Goal: Task Accomplishment & Management: Manage account settings

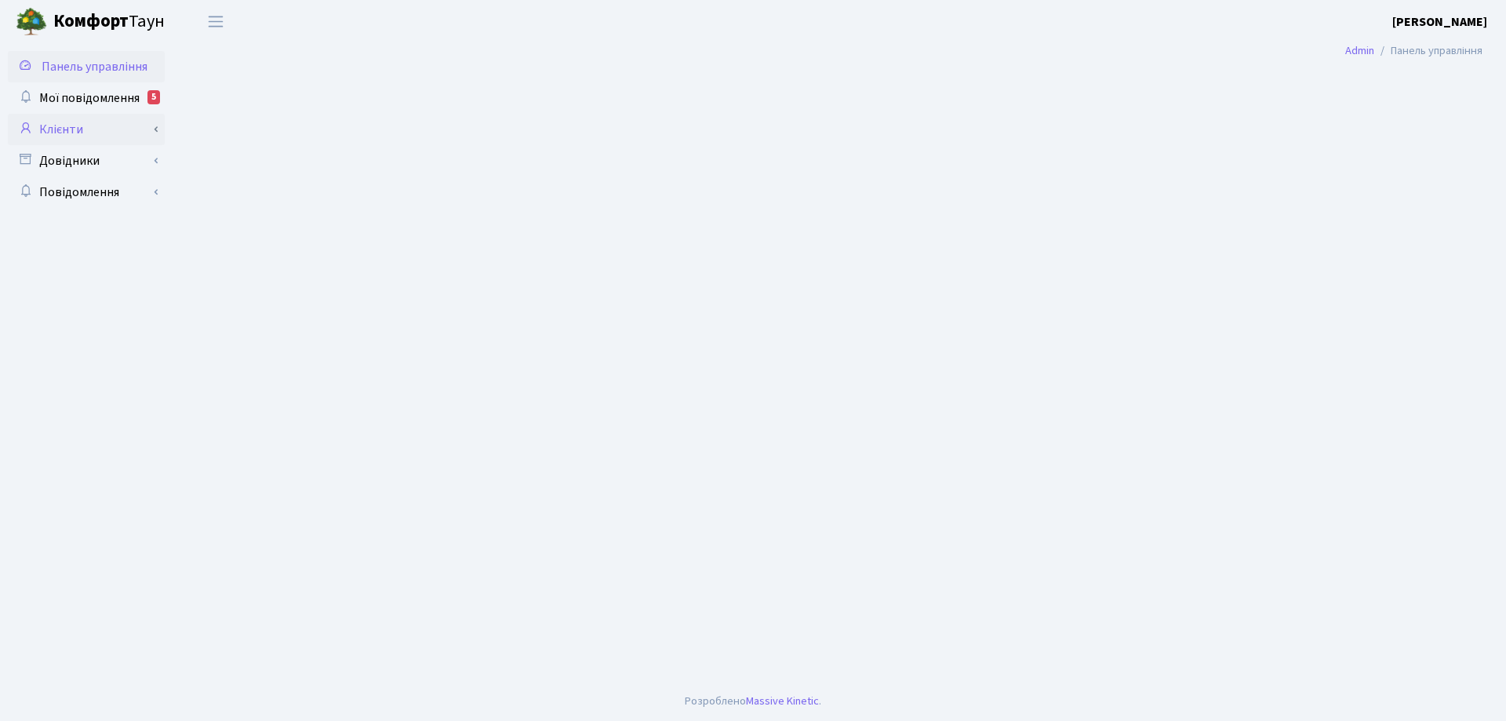
click at [78, 131] on link "Клієнти" at bounding box center [86, 129] width 157 height 31
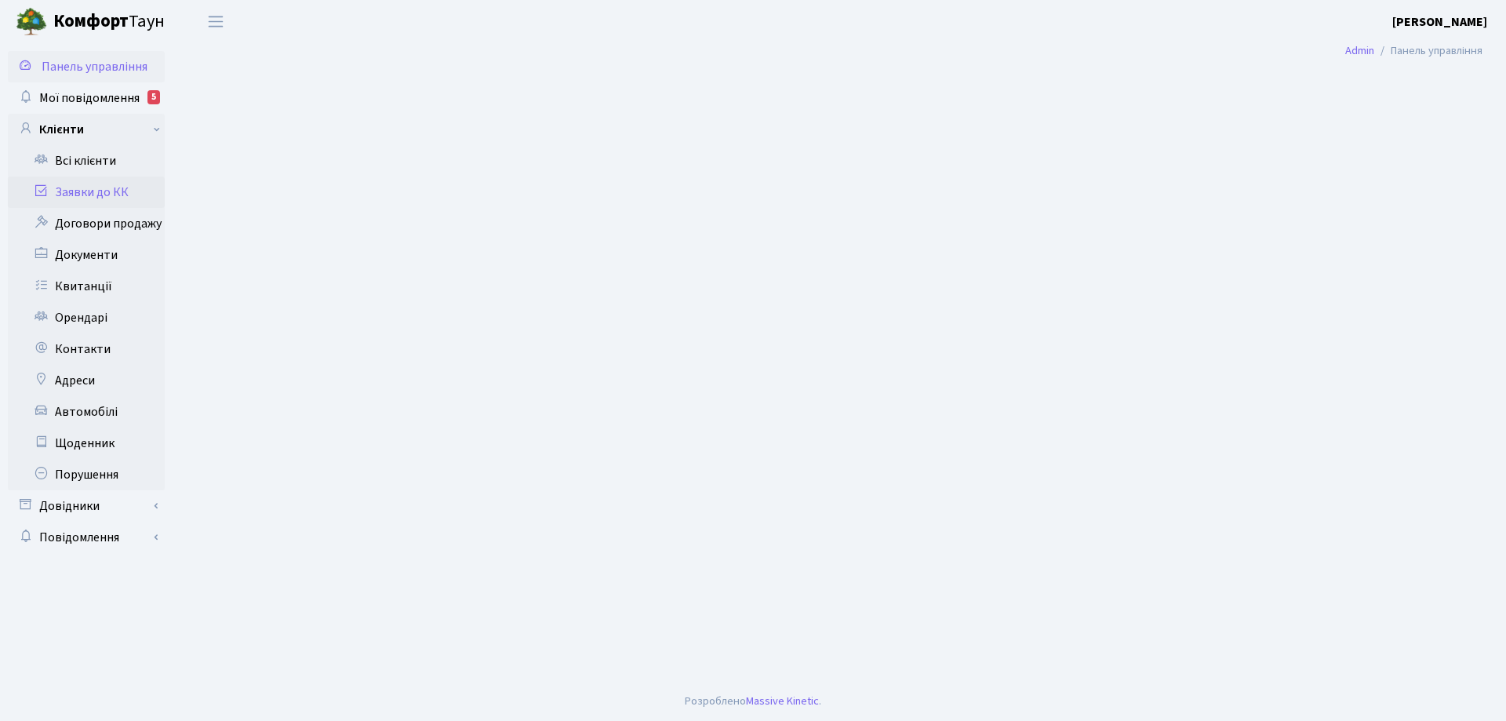
click at [89, 192] on link "Заявки до КК" at bounding box center [86, 191] width 157 height 31
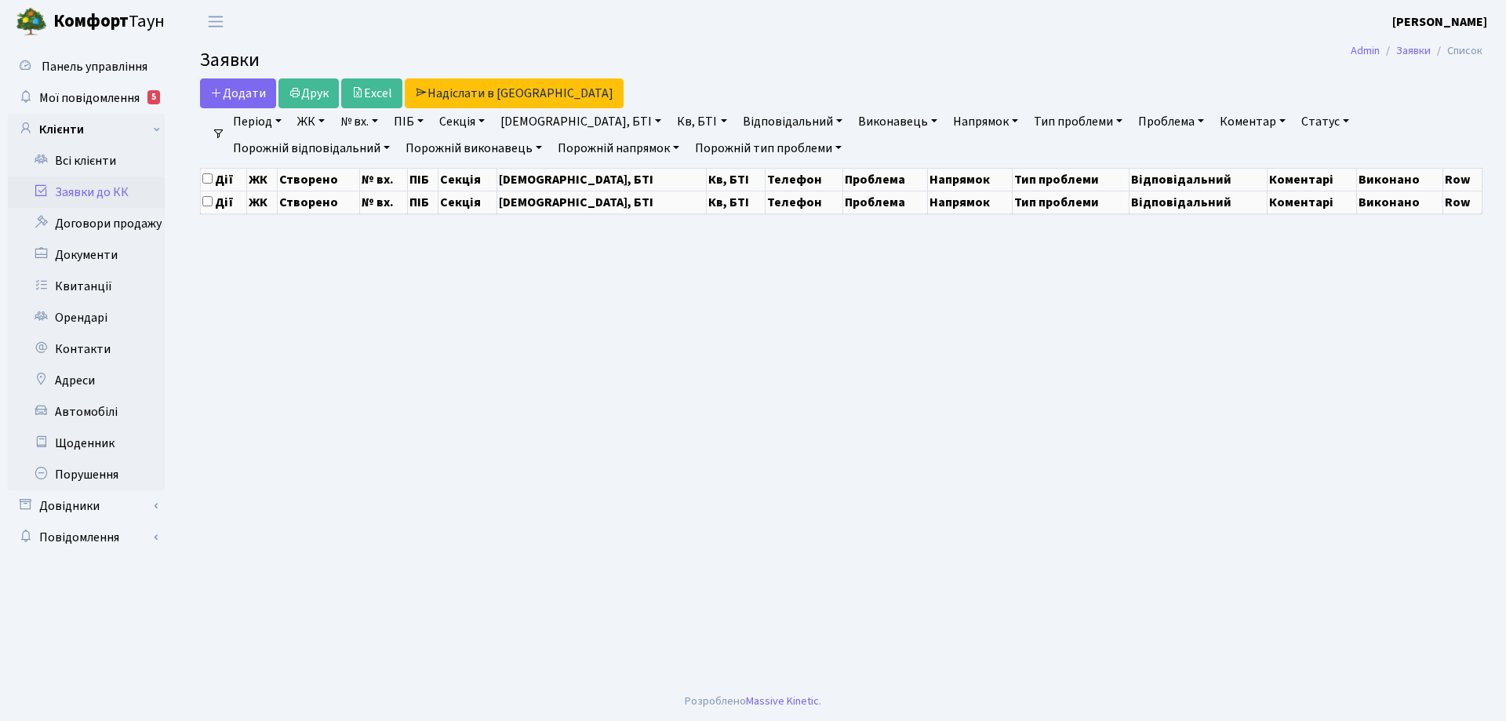
select select "25"
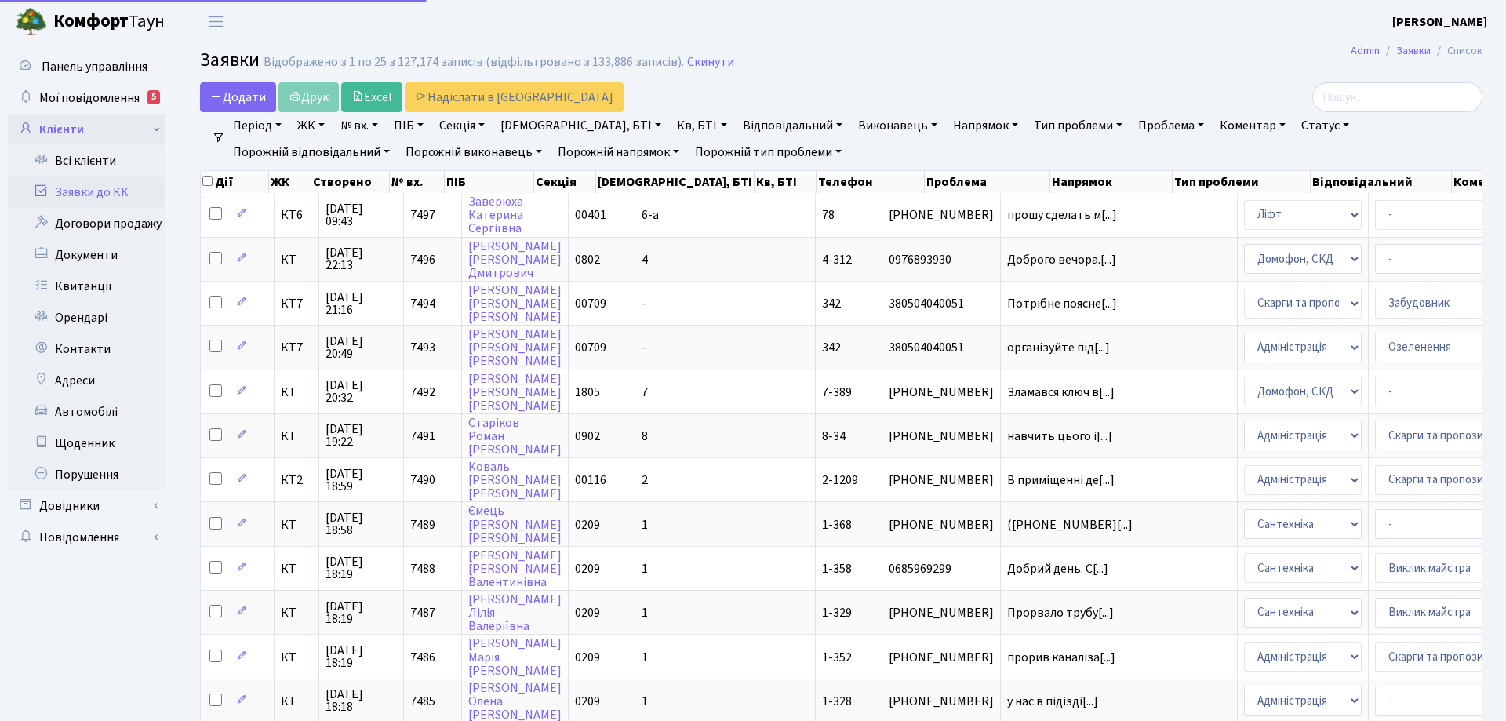
click at [67, 129] on link "Клієнти" at bounding box center [86, 129] width 157 height 31
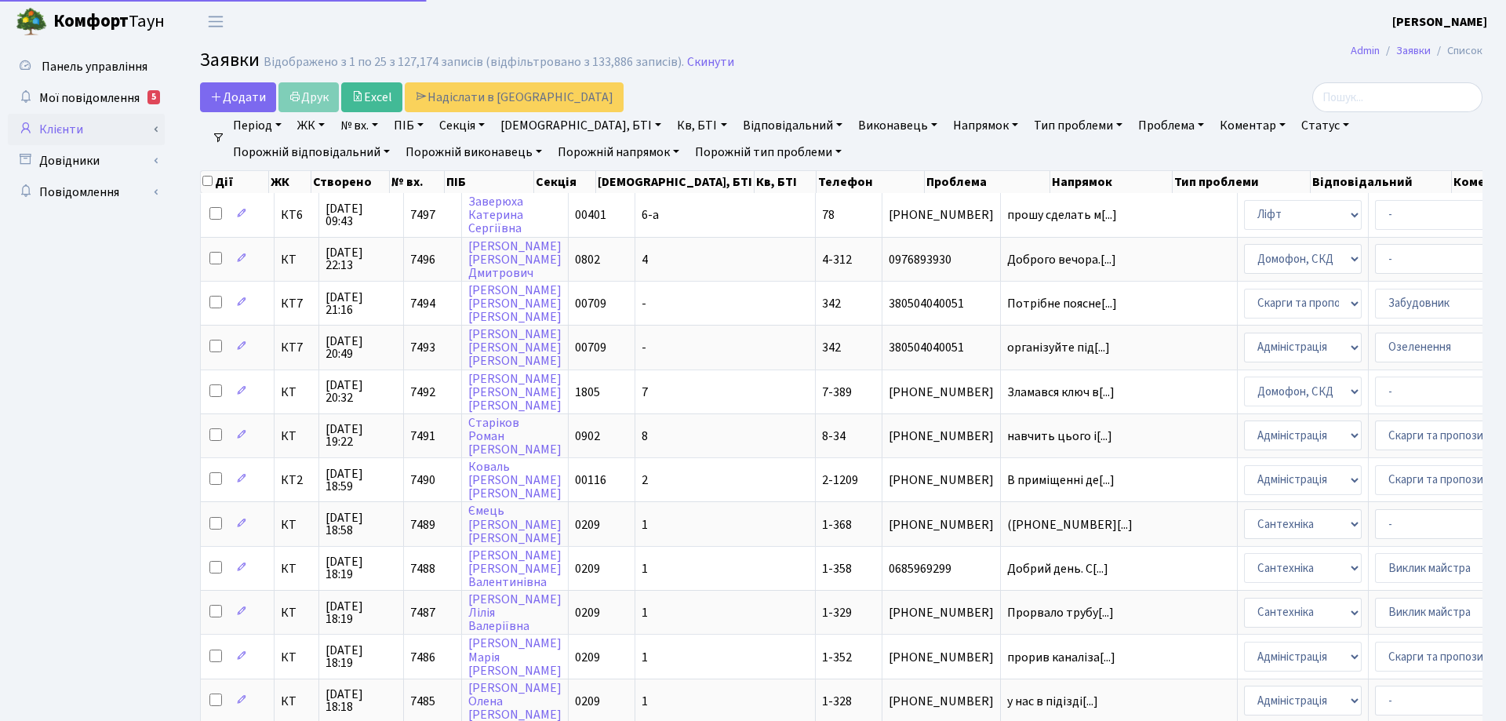
click at [68, 129] on link "Клієнти" at bounding box center [86, 129] width 157 height 31
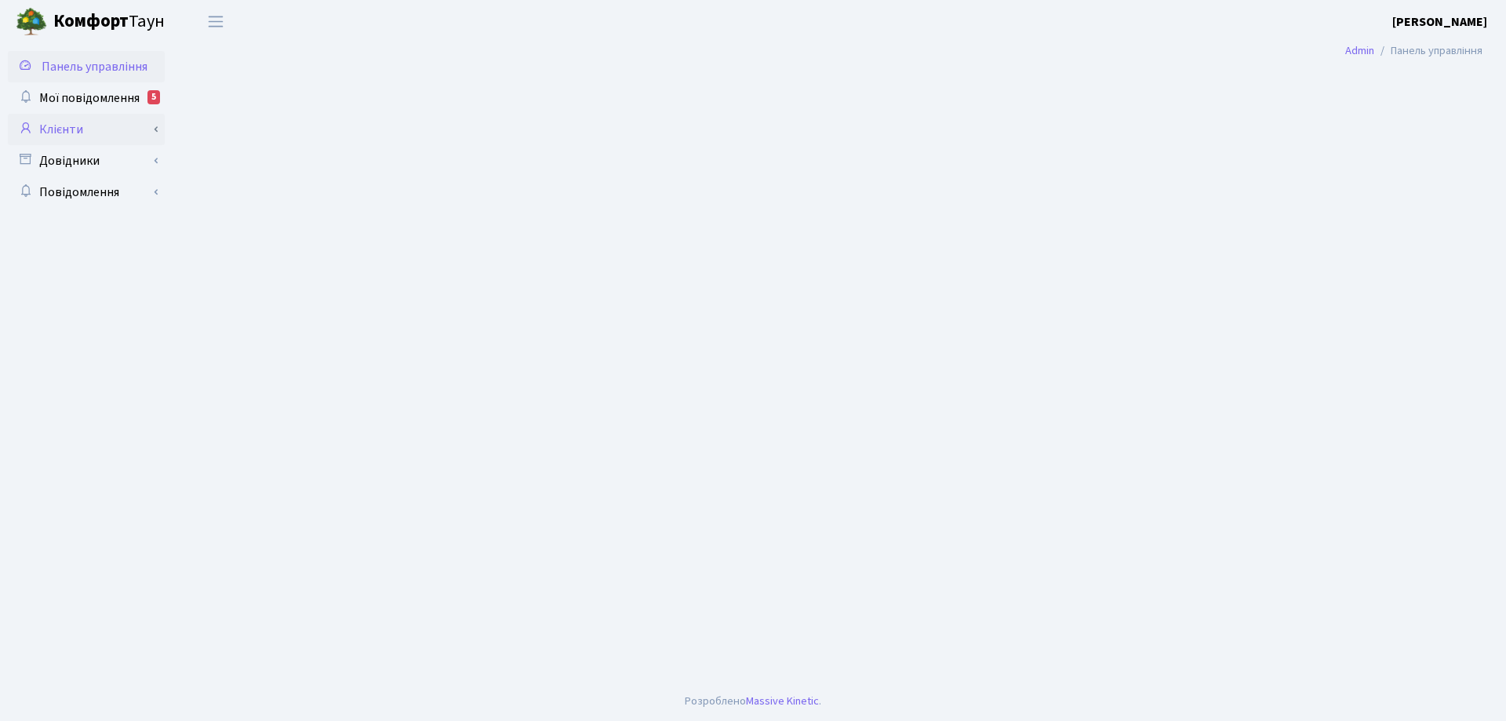
click at [63, 131] on link "Клієнти" at bounding box center [86, 129] width 157 height 31
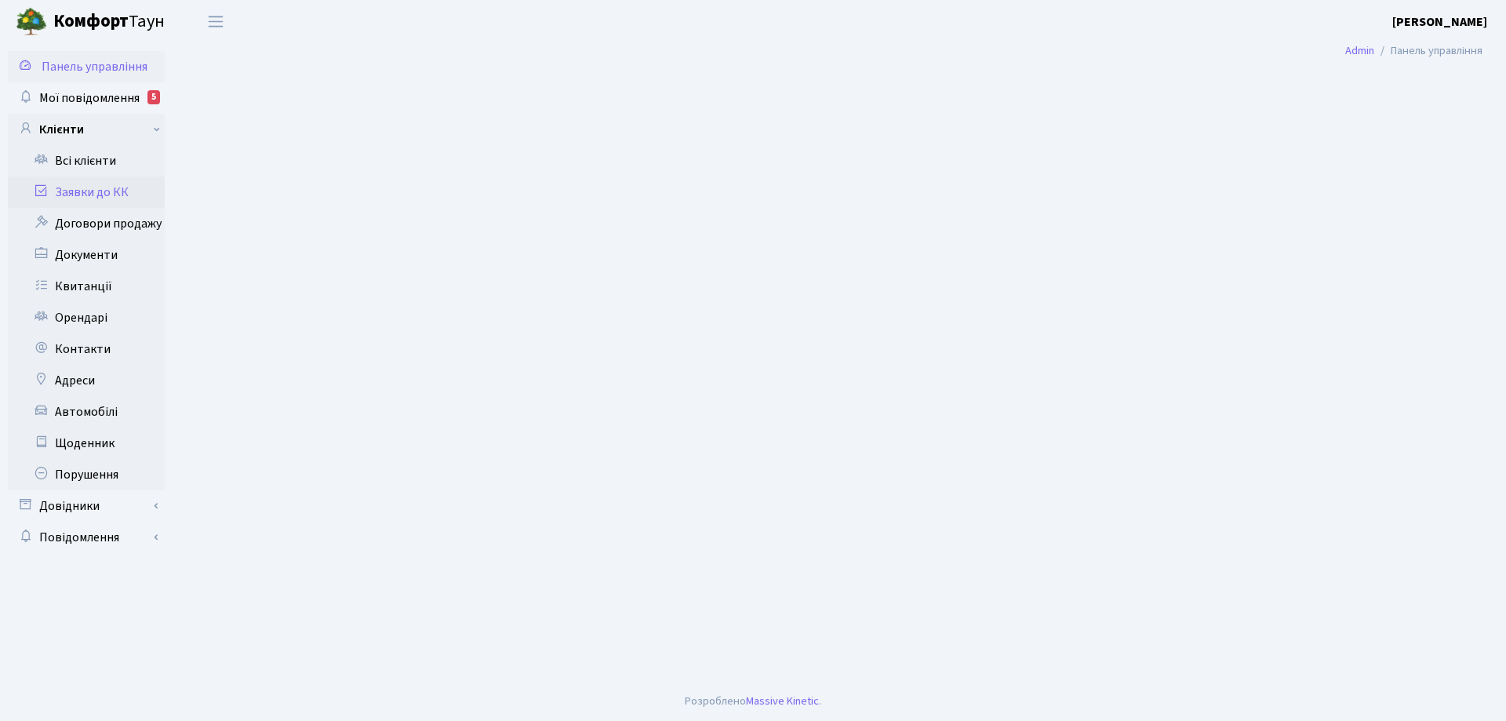
click at [85, 194] on link "Заявки до КК" at bounding box center [86, 191] width 157 height 31
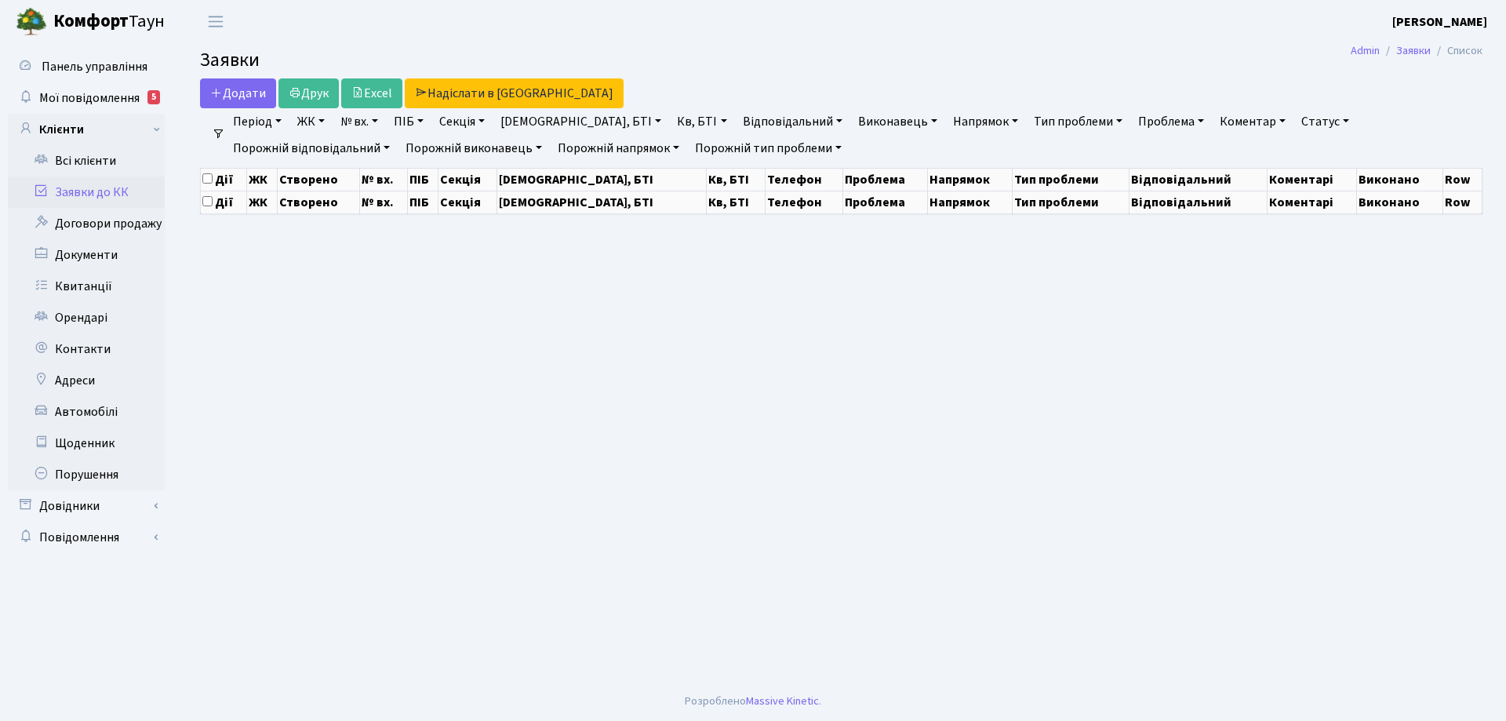
select select "25"
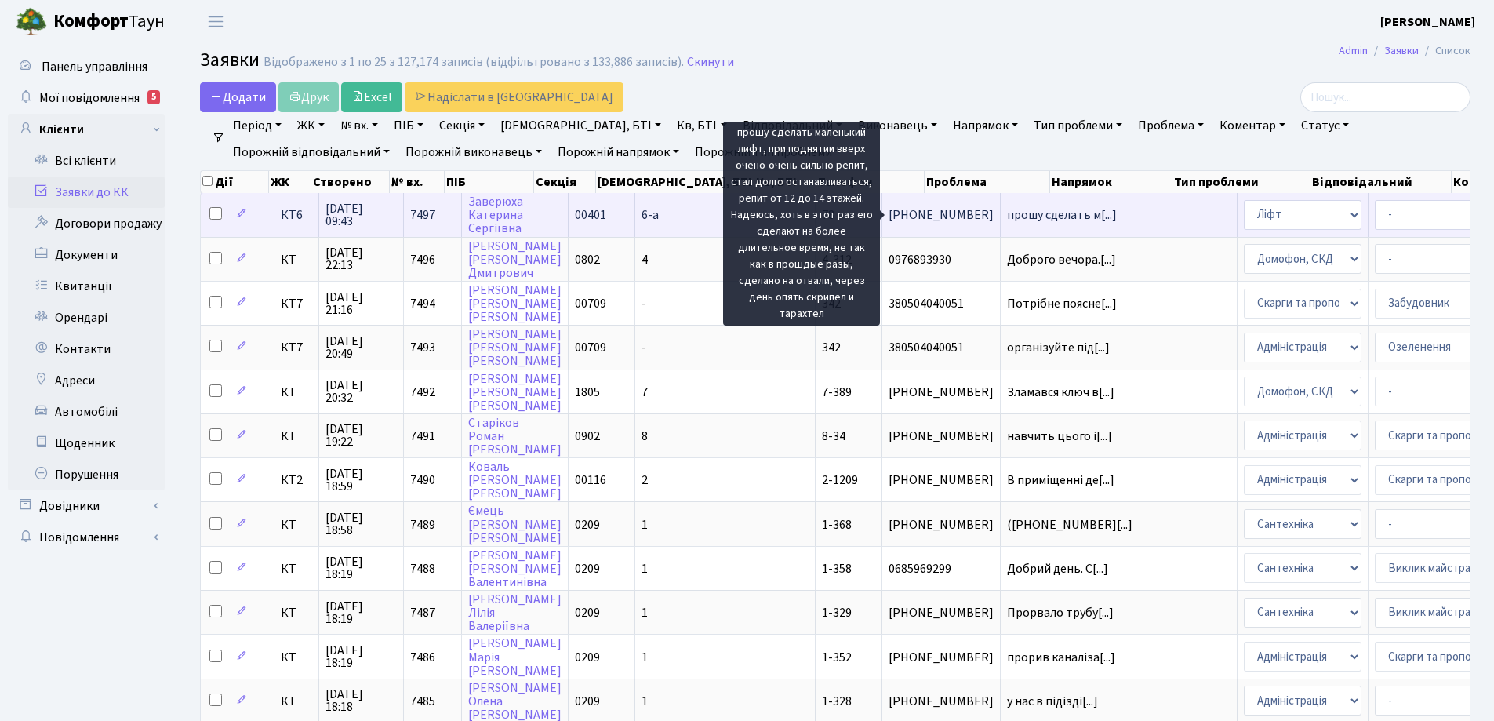
click at [1007, 213] on span "прошу сделать м[...]" at bounding box center [1062, 214] width 110 height 17
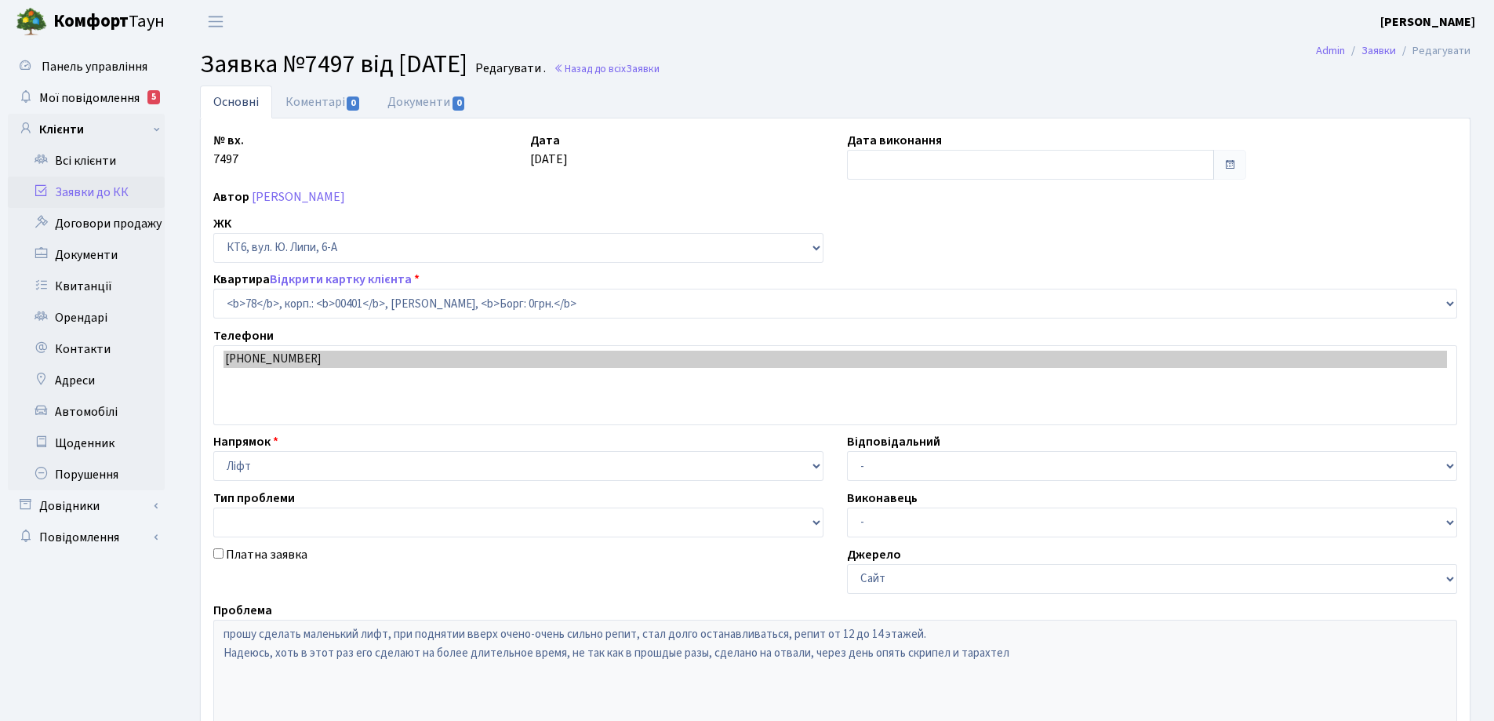
select select "17170"
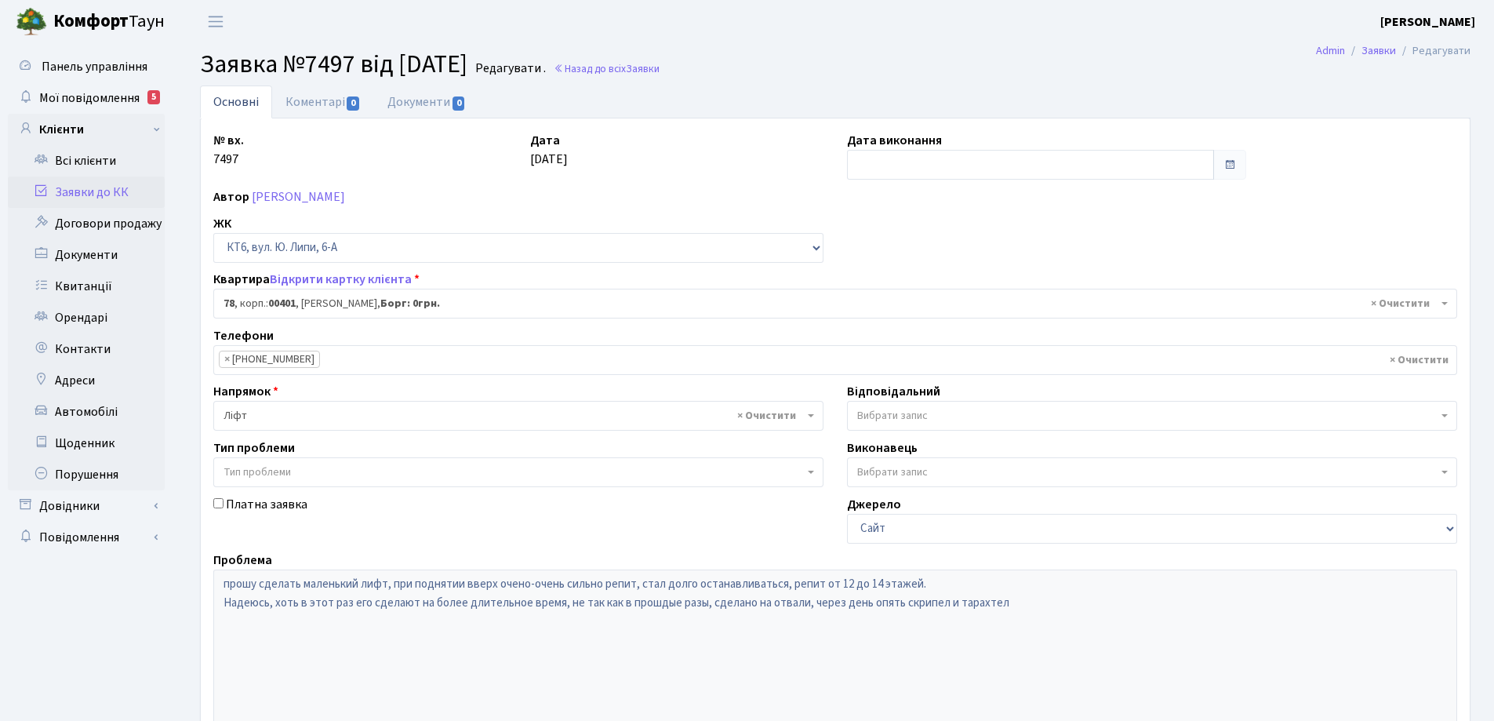
click at [248, 106] on link "Основні" at bounding box center [236, 101] width 72 height 33
click at [240, 103] on link "Основні" at bounding box center [236, 101] width 72 height 33
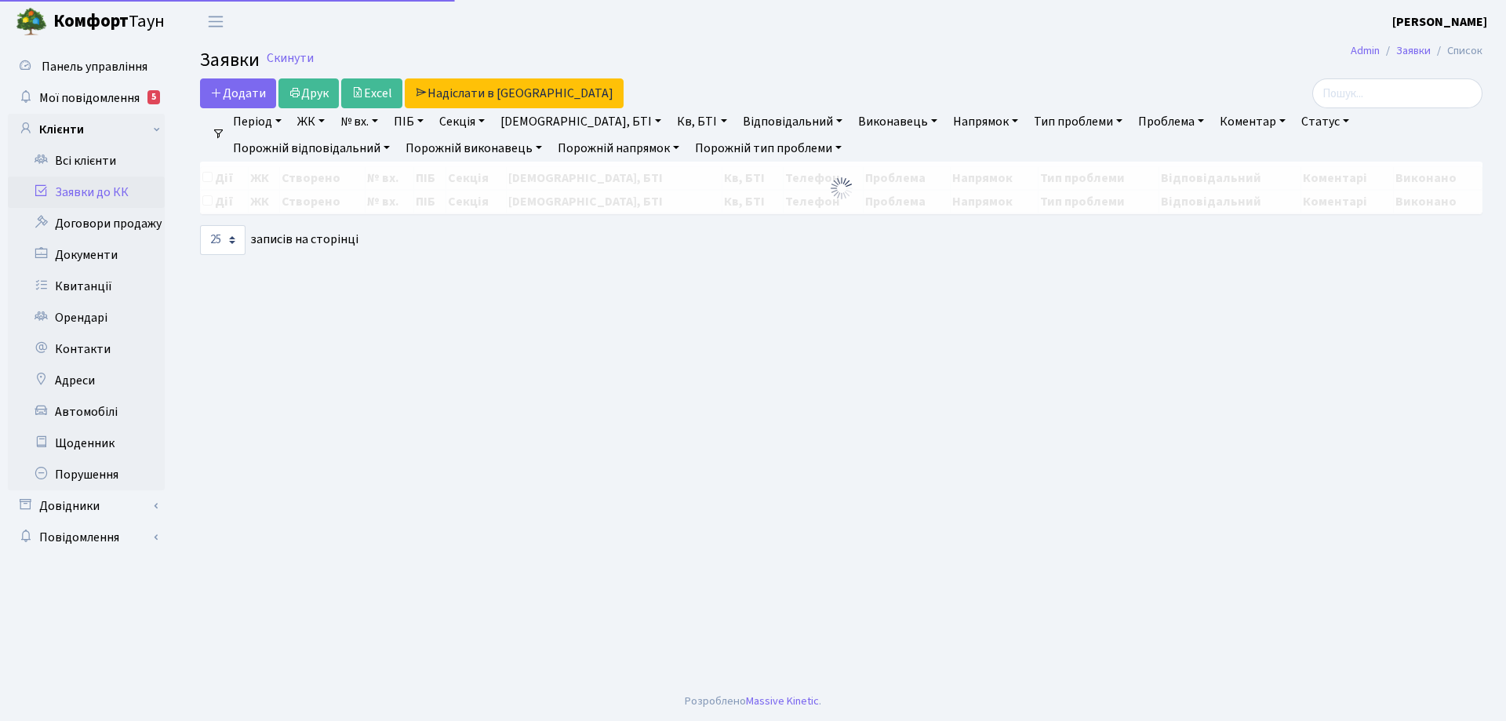
select select "25"
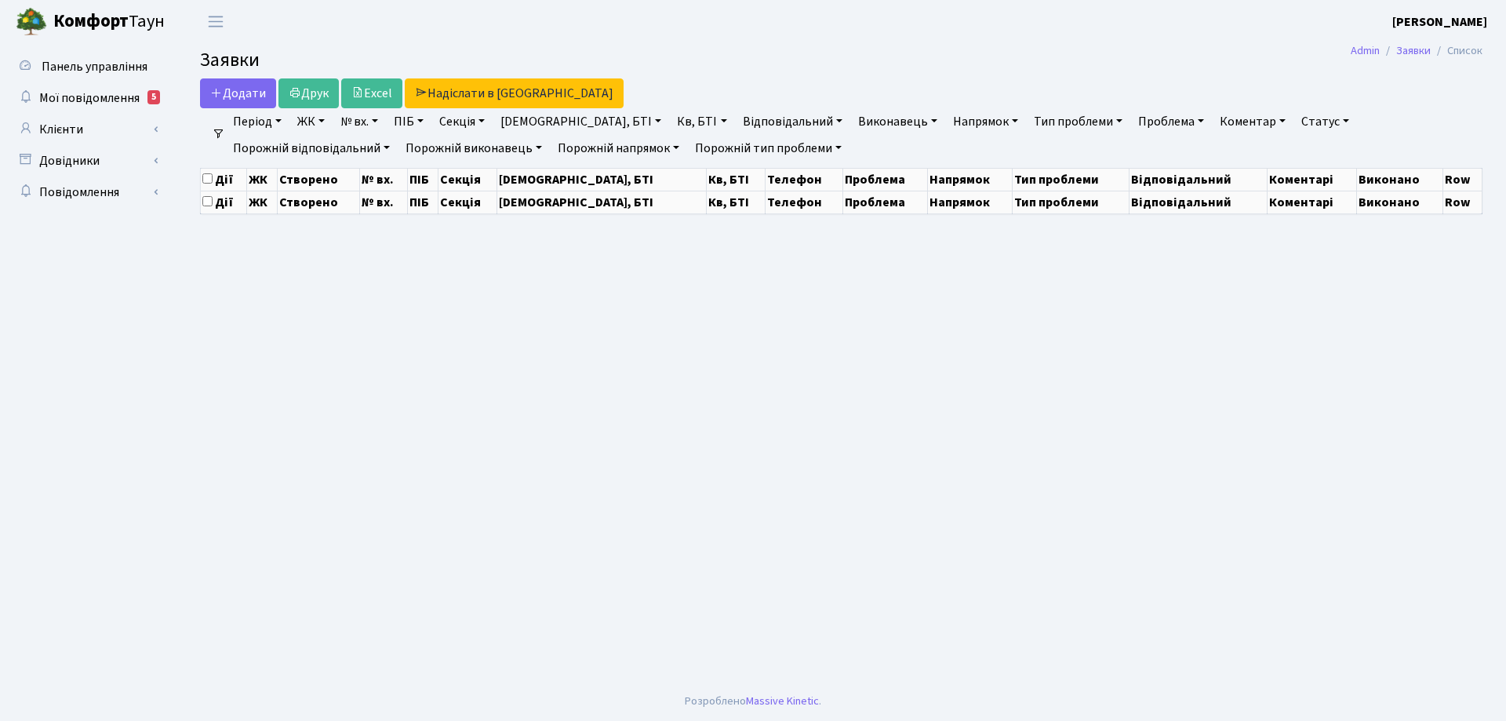
select select "25"
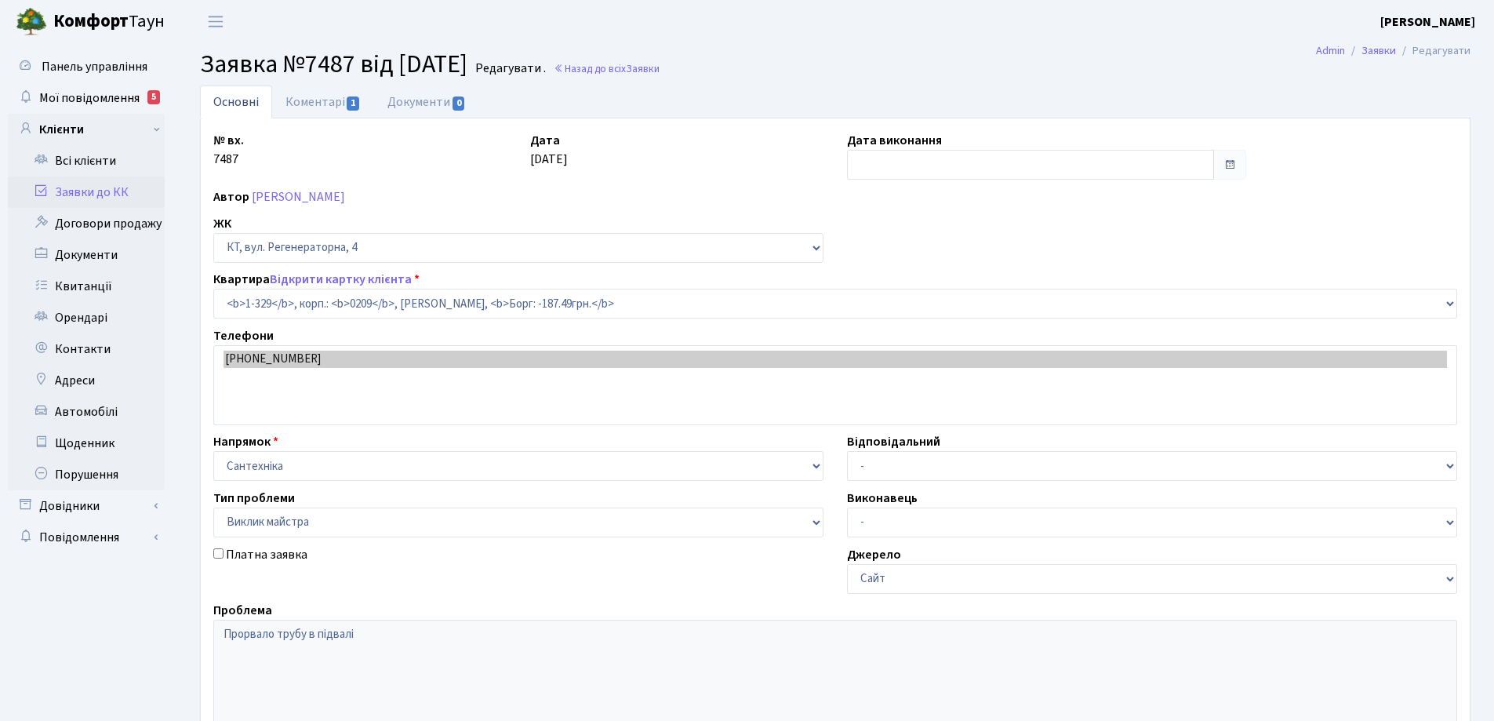
select select "329"
select select "29"
type input "[DATE]"
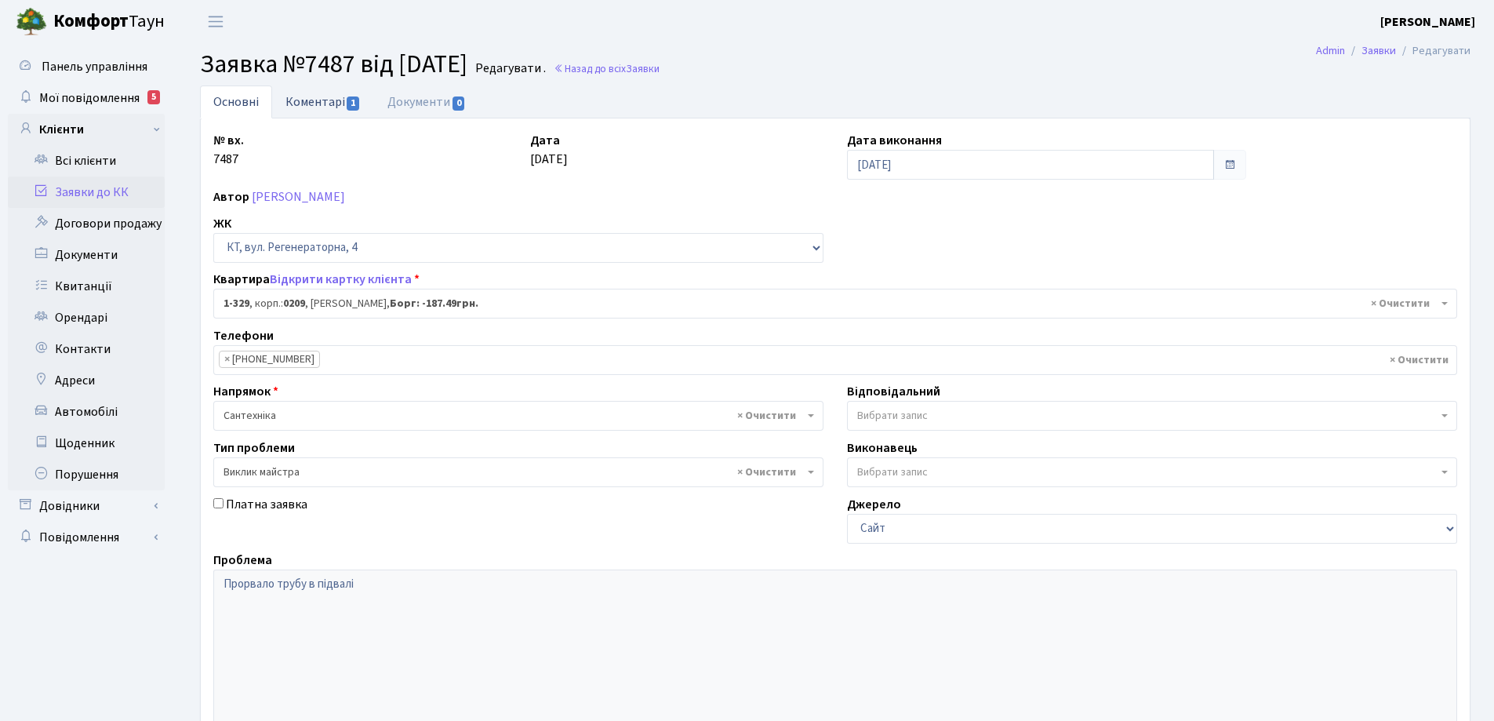
click at [303, 103] on link "Коментарі 1" at bounding box center [323, 101] width 102 height 32
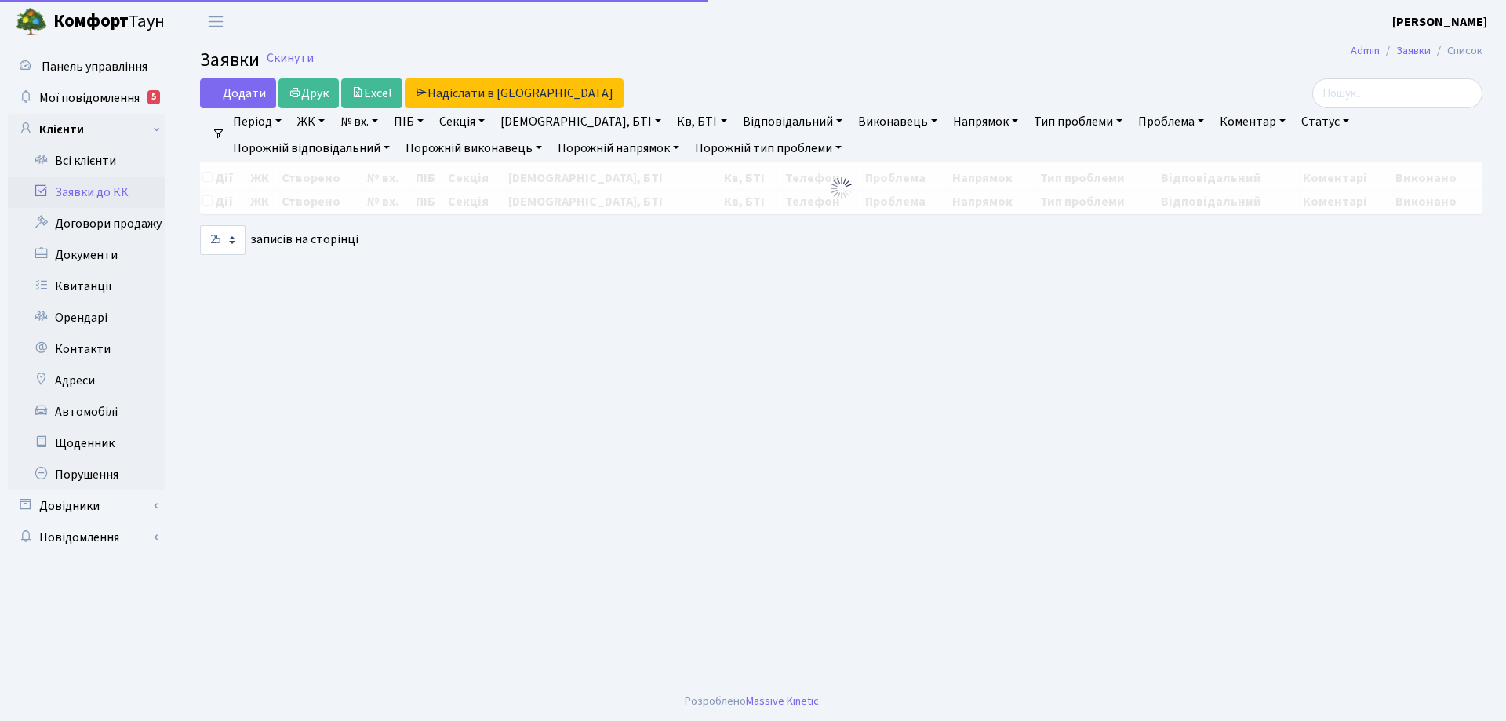
select select "25"
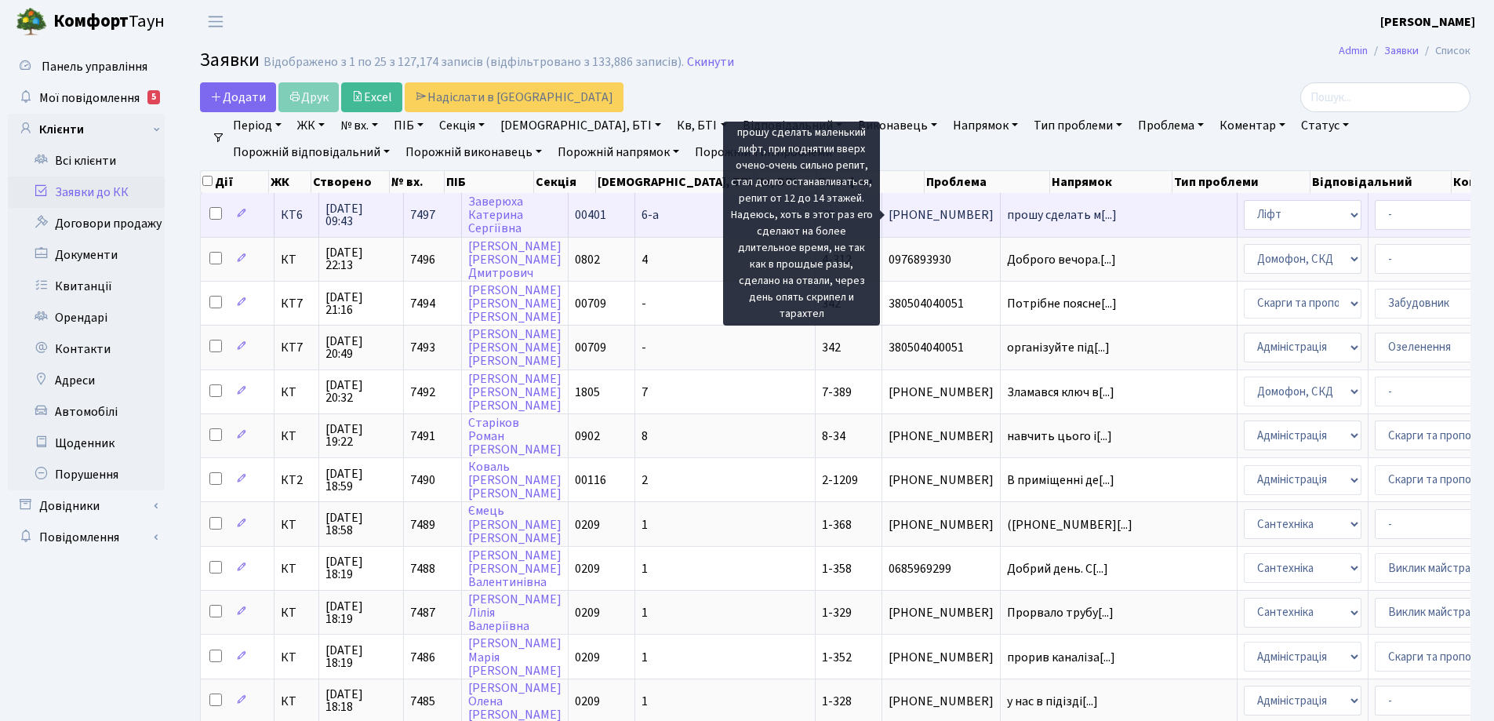
click at [1007, 215] on span "прошу сделать м[...]" at bounding box center [1062, 214] width 110 height 17
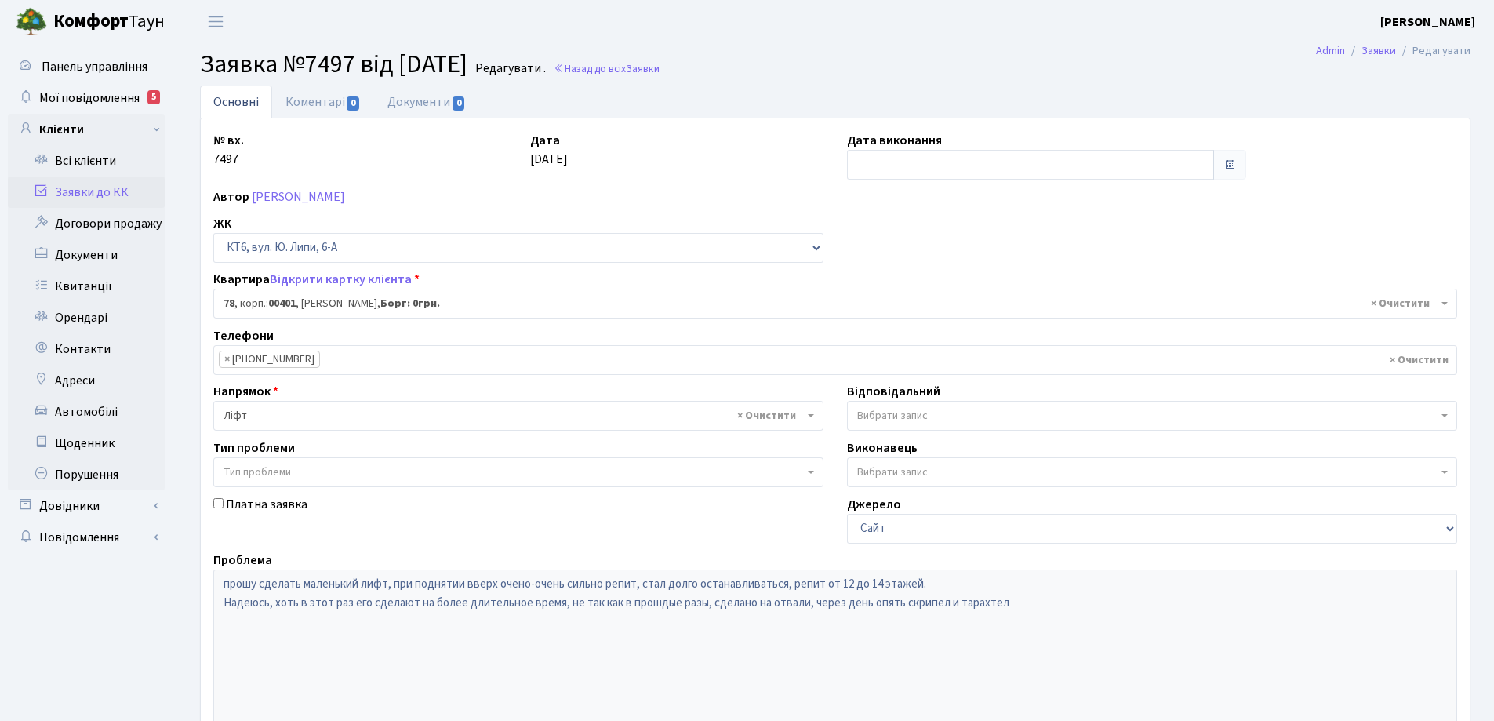
select select "17170"
click at [305, 103] on link "Коментарі 0" at bounding box center [323, 101] width 102 height 32
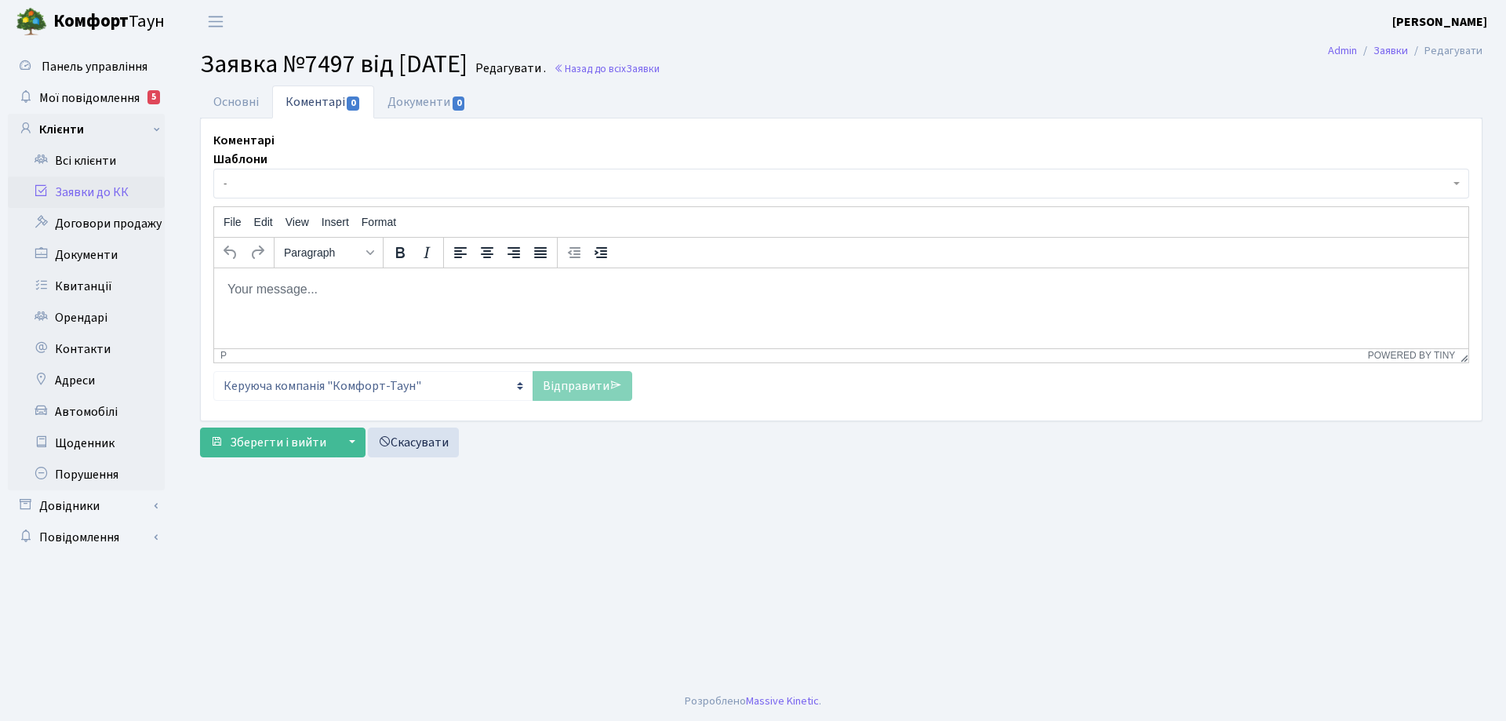
click at [317, 285] on p "Rich Text Area. Press ALT-0 for help." at bounding box center [841, 288] width 1229 height 17
click at [427, 287] on p "Добрий день! Заявку передано до Майстерліфт" at bounding box center [841, 288] width 1229 height 17
click at [507, 286] on p "Добрий день! Заявку передано до "Майстерліфт" at bounding box center [841, 288] width 1229 height 17
click at [569, 394] on link "Відправити" at bounding box center [582, 386] width 100 height 30
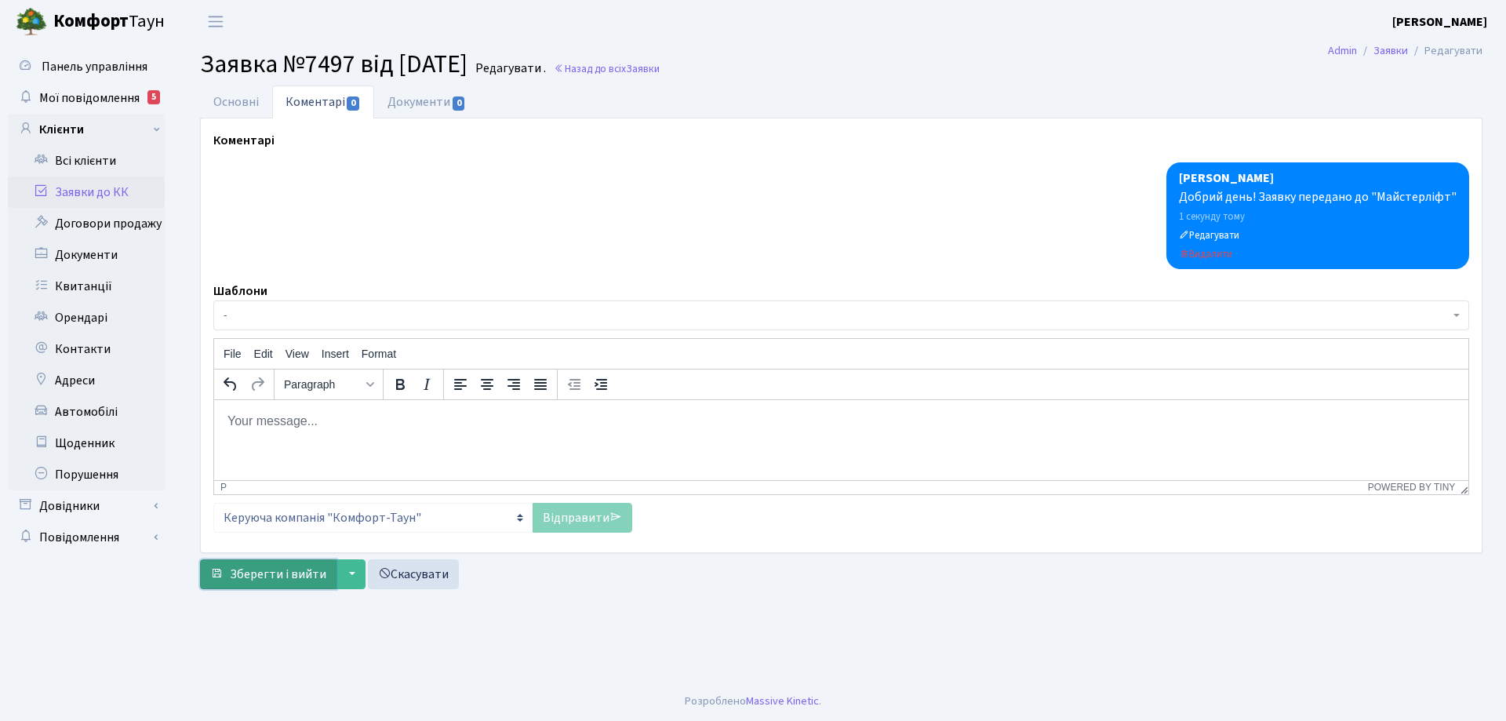
click at [289, 575] on span "Зберегти і вийти" at bounding box center [278, 573] width 96 height 17
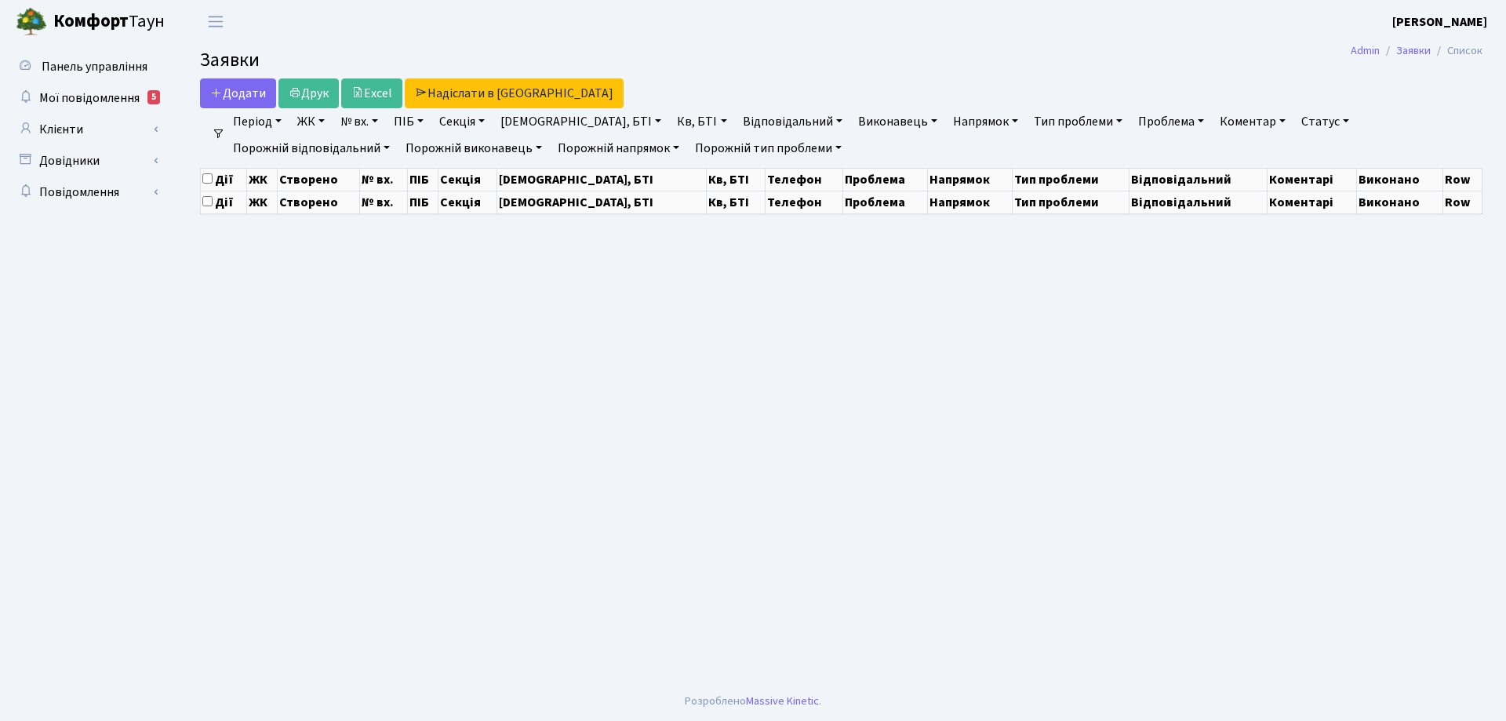
select select "25"
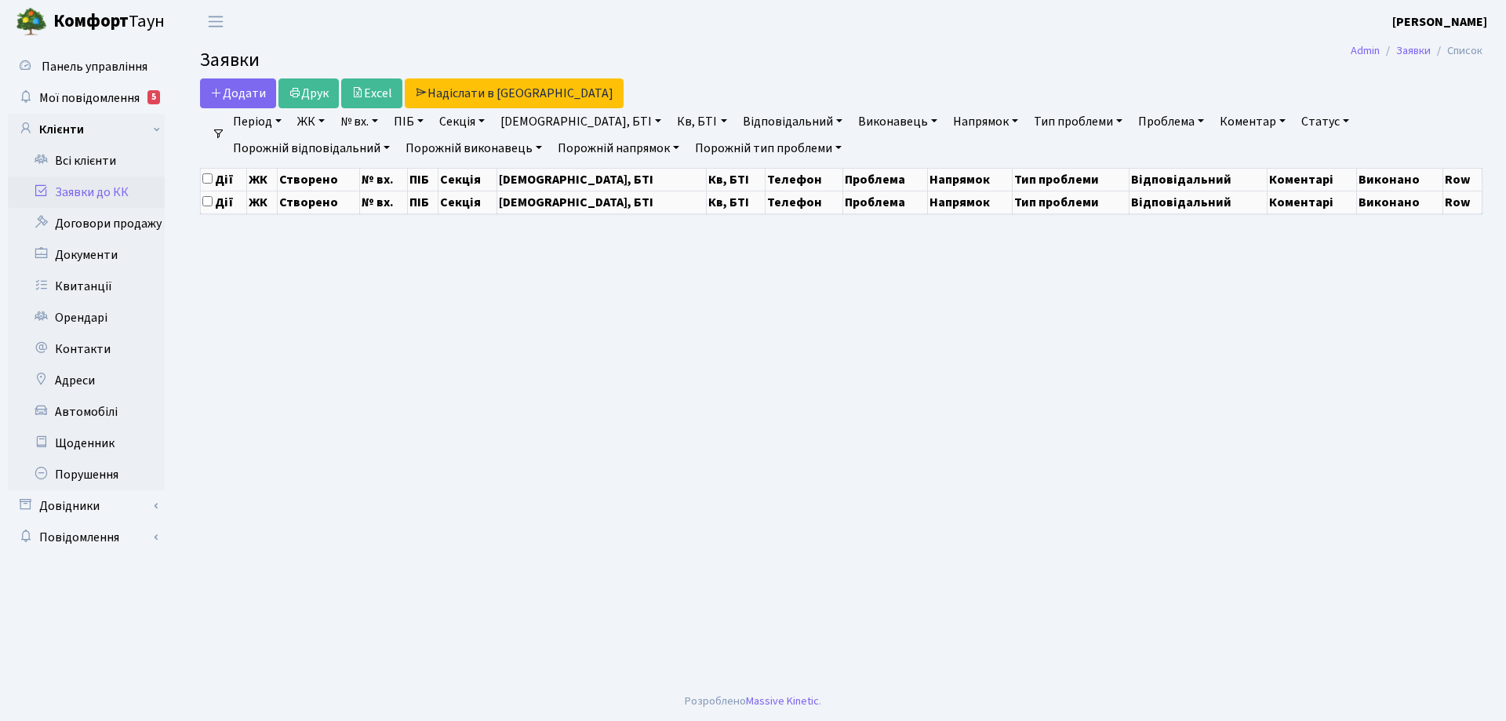
select select "25"
